Goal: Transaction & Acquisition: Book appointment/travel/reservation

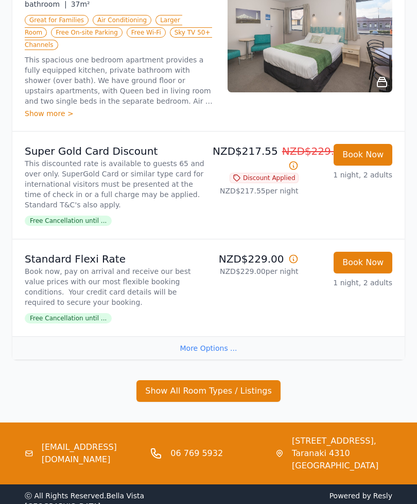
scroll to position [1033, 0]
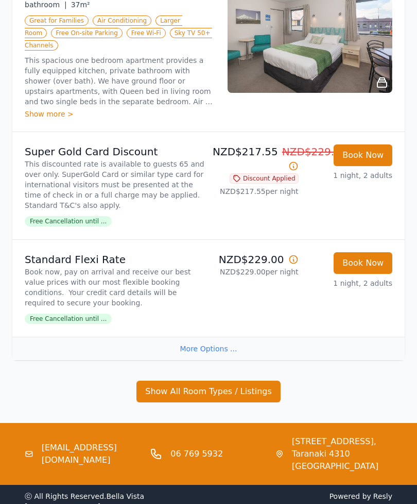
click at [214, 393] on button "Show All Room Types / Listings" at bounding box center [209, 391] width 144 height 22
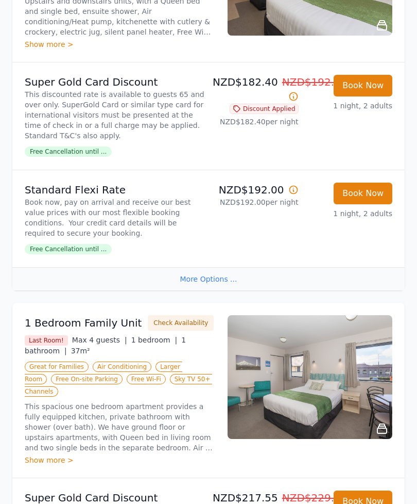
scroll to position [681, 0]
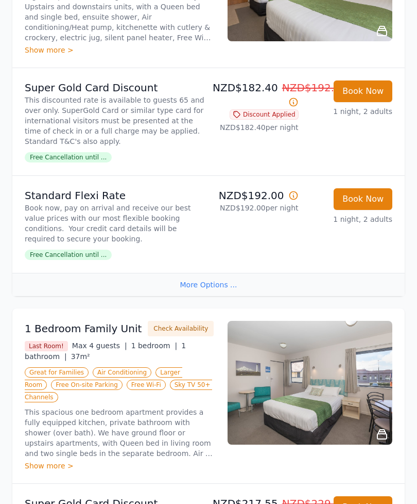
click at [341, 395] on img at bounding box center [310, 383] width 165 height 124
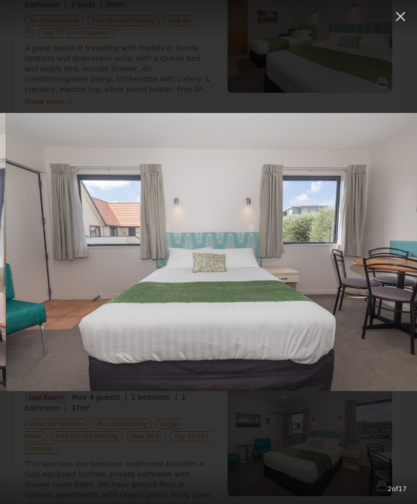
scroll to position [629, 0]
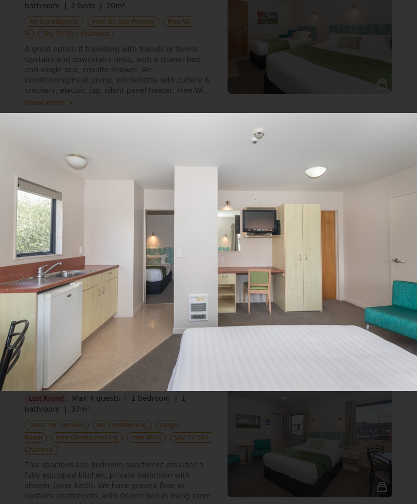
click at [399, 23] on button "button" at bounding box center [401, 11] width 23 height 23
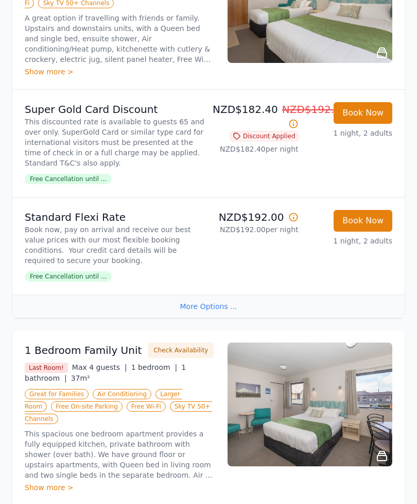
scroll to position [663, 0]
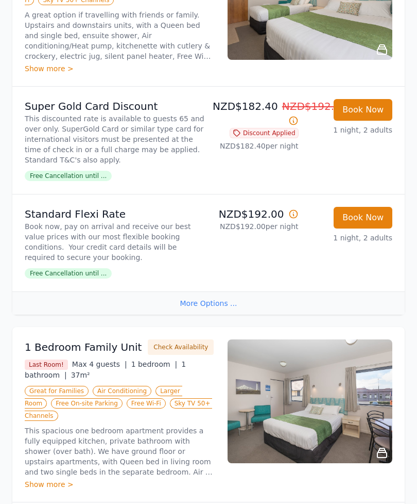
click at [167, 346] on button "Check Availability" at bounding box center [181, 346] width 66 height 15
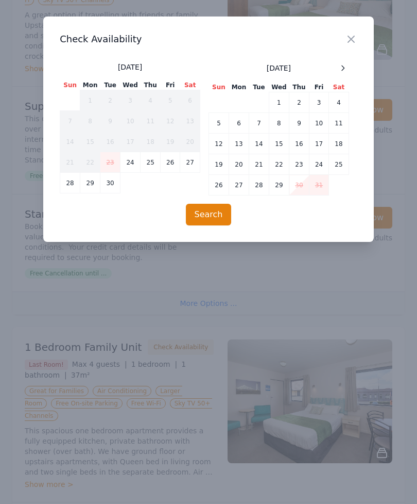
click at [349, 39] on icon "button" at bounding box center [351, 39] width 12 height 12
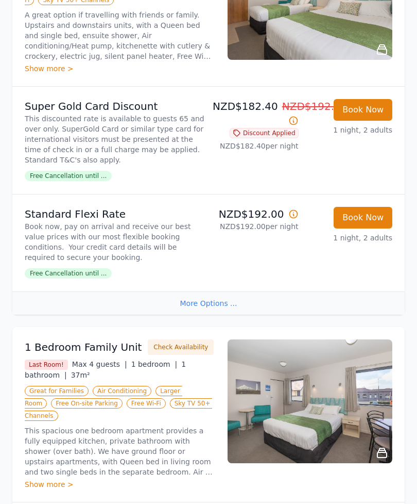
click at [176, 348] on button "Check Availability" at bounding box center [181, 346] width 66 height 15
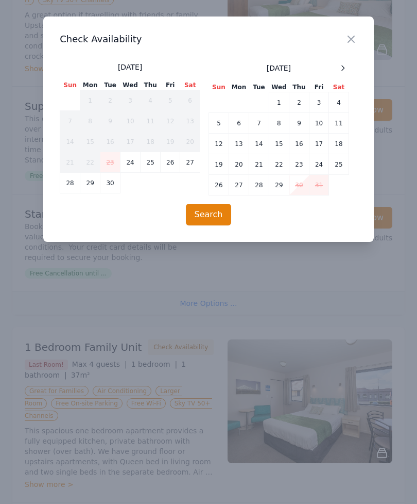
click at [341, 71] on icon at bounding box center [343, 68] width 8 height 8
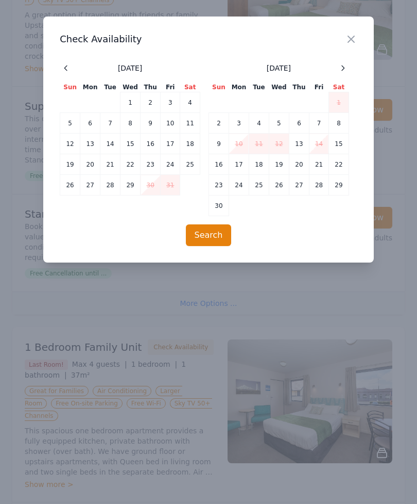
click at [343, 69] on icon at bounding box center [343, 67] width 3 height 5
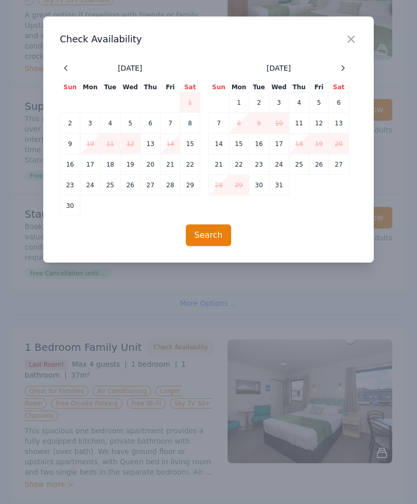
click at [343, 66] on icon at bounding box center [343, 67] width 3 height 5
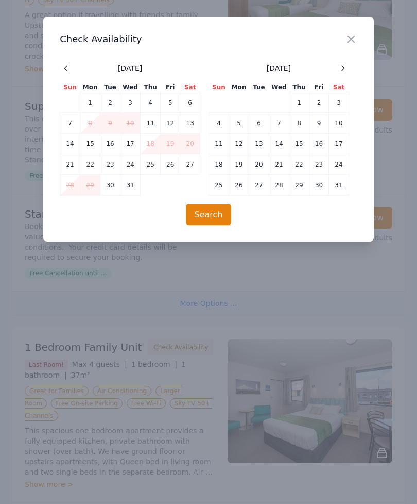
click at [113, 185] on td "30" at bounding box center [111, 185] width 20 height 21
click at [343, 98] on td "3" at bounding box center [339, 102] width 20 height 21
click at [214, 210] on button "Search" at bounding box center [209, 215] width 46 height 22
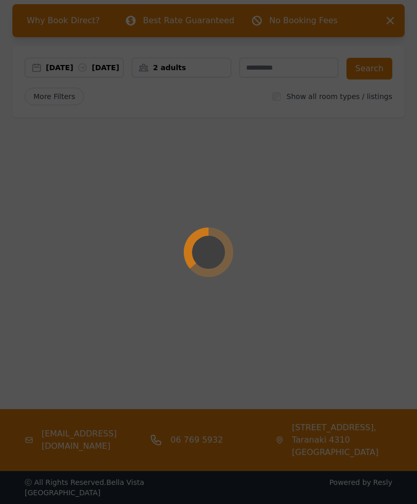
scroll to position [49, 0]
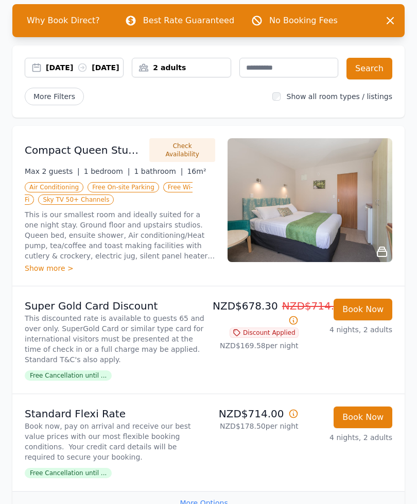
click at [191, 70] on div "2 adults" at bounding box center [181, 67] width 98 height 10
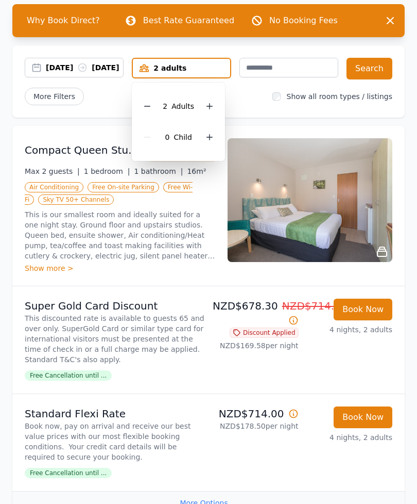
click at [212, 133] on icon at bounding box center [210, 137] width 8 height 8
click at [377, 70] on button "Search" at bounding box center [370, 69] width 46 height 22
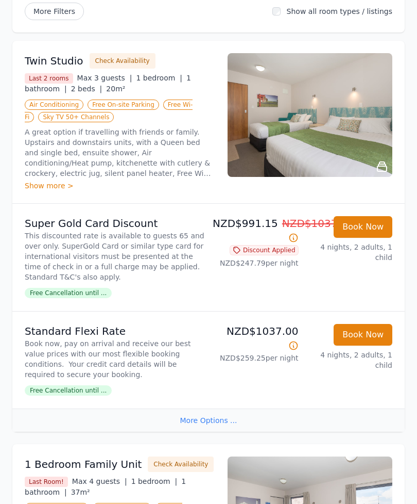
scroll to position [129, 0]
